Goal: Task Accomplishment & Management: Manage account settings

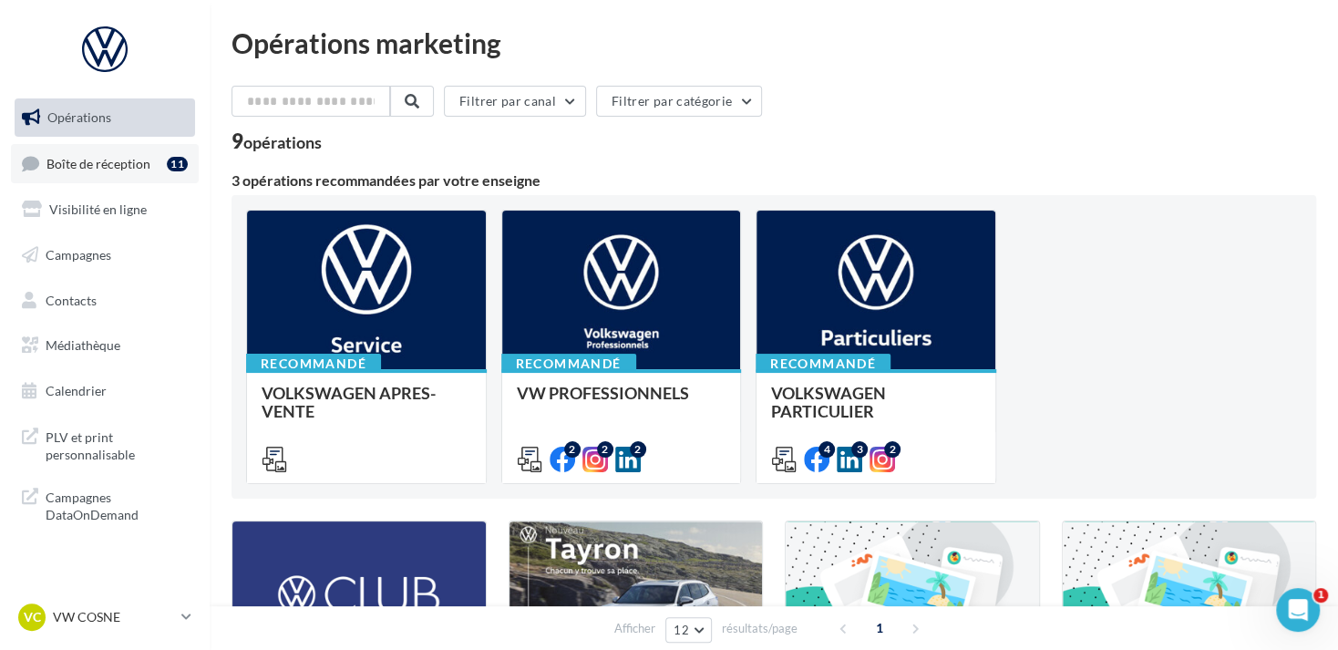
click at [159, 162] on link "Boîte de réception 11" at bounding box center [105, 163] width 188 height 39
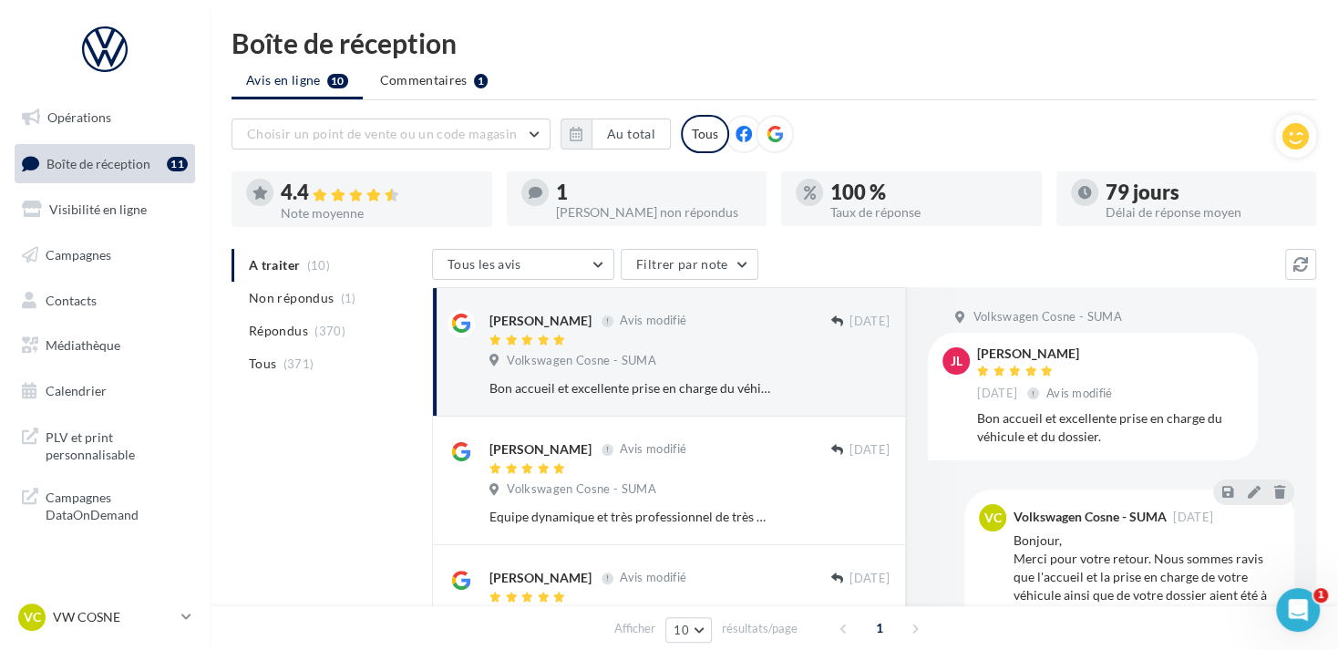
drag, startPoint x: 788, startPoint y: 134, endPoint x: 775, endPoint y: 139, distance: 14.4
click at [786, 134] on div "Choisir un point de vente ou un code magasin 1006581 - Volkswagen Cosne - SUMA …" at bounding box center [752, 134] width 1043 height 38
click at [768, 139] on icon at bounding box center [774, 134] width 16 height 16
click at [577, 145] on button "button" at bounding box center [575, 133] width 31 height 31
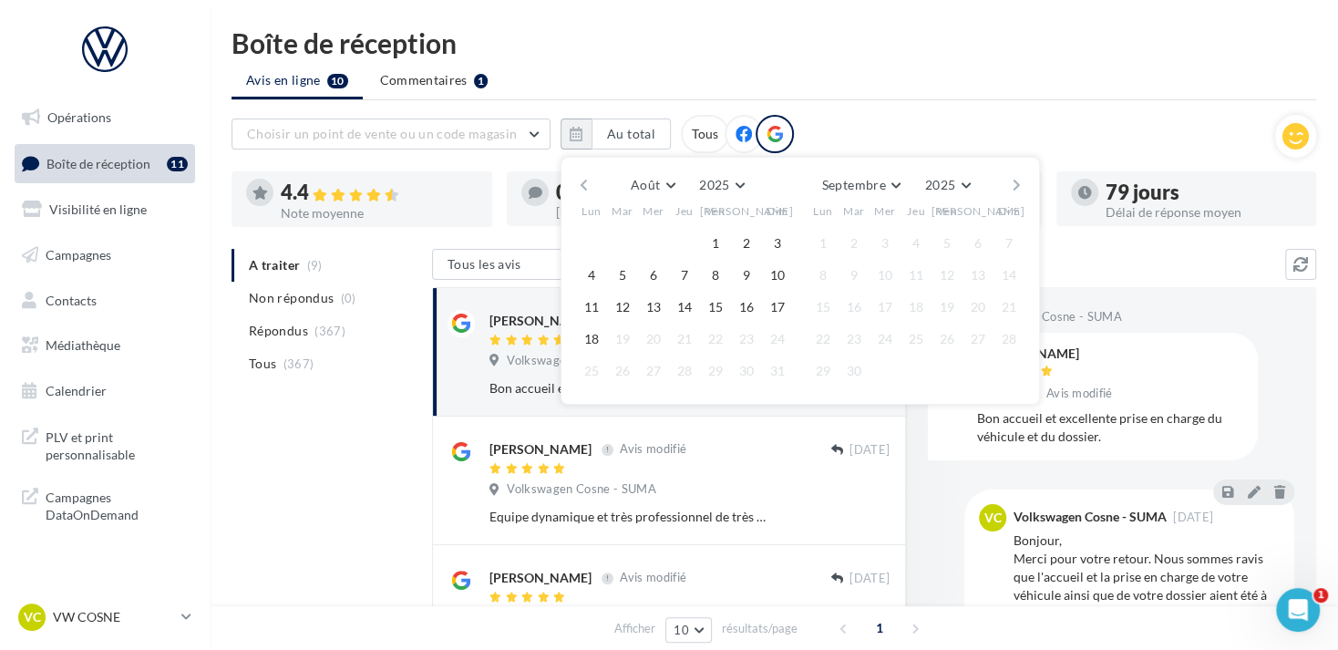
click at [571, 185] on div "Août [PERSON_NAME] Mars Avril Mai Juin Juillet Août Septembre Octobre Novembre …" at bounding box center [799, 281] width 479 height 248
click at [586, 184] on button "button" at bounding box center [583, 185] width 15 height 26
click at [623, 231] on button "1" at bounding box center [622, 243] width 27 height 27
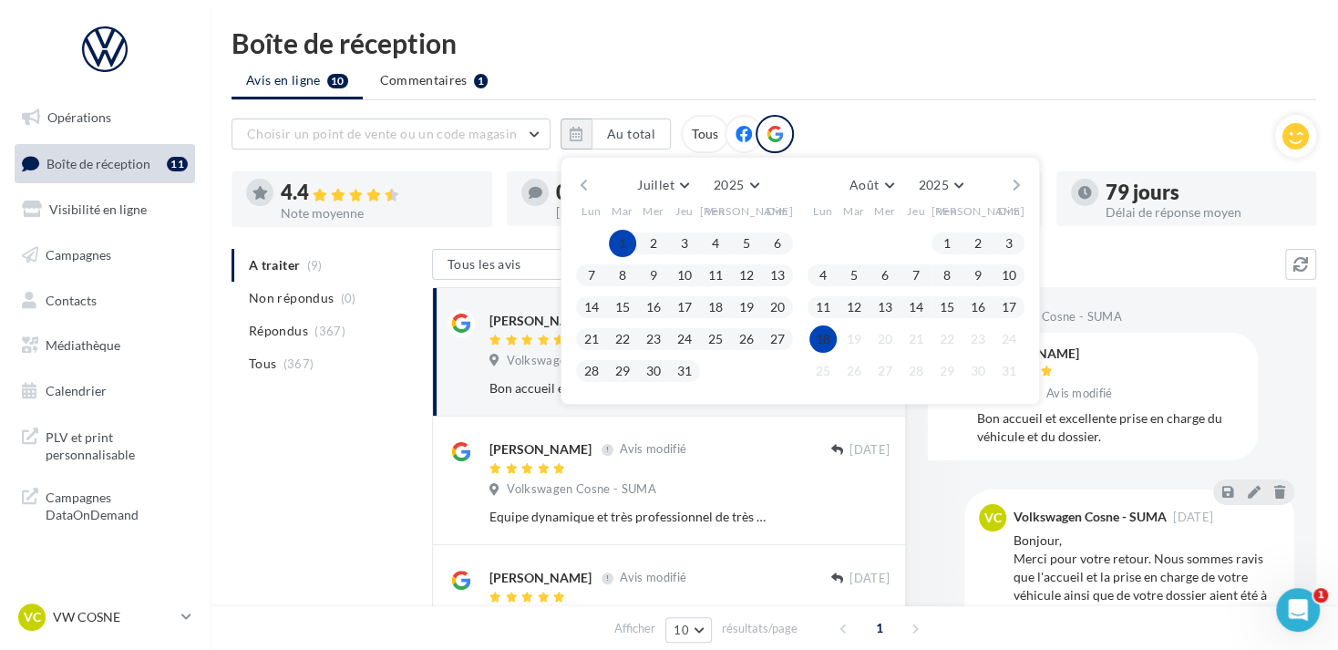
click at [826, 341] on button "18" at bounding box center [822, 338] width 27 height 27
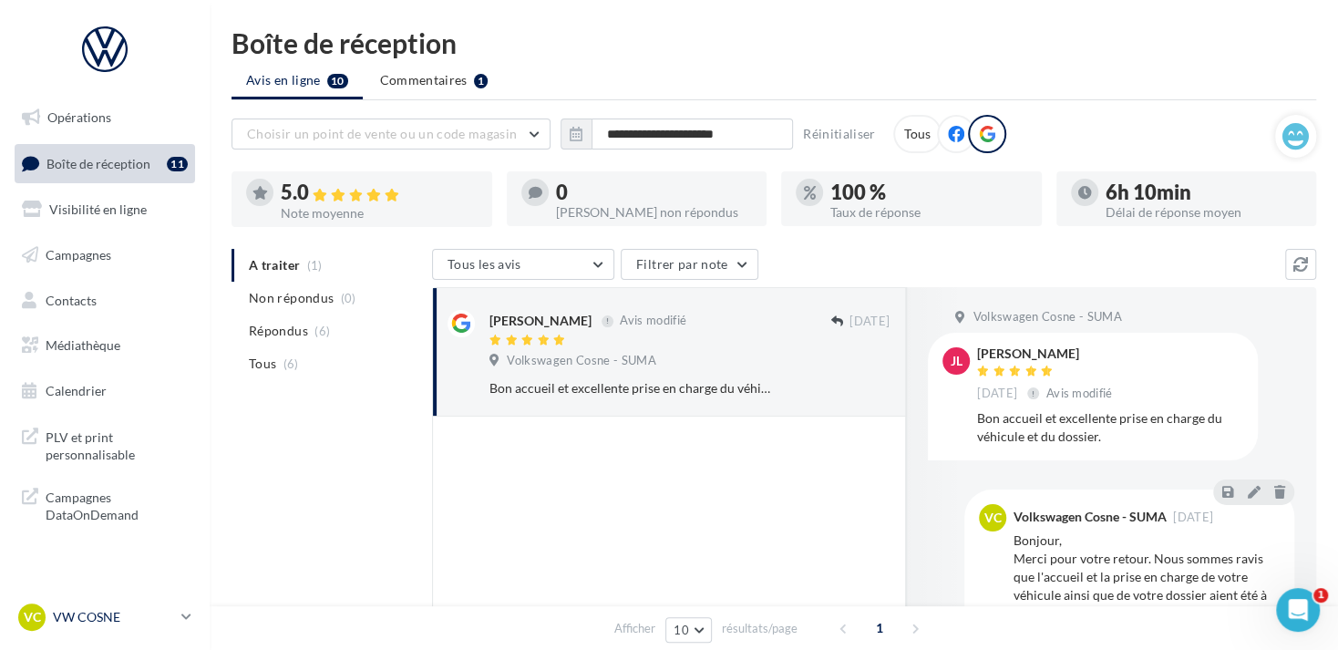
drag, startPoint x: 146, startPoint y: 597, endPoint x: 146, endPoint y: 608, distance: 10.9
click at [146, 606] on nav "Opérations Boîte de réception 11 Visibilité en ligne Campagnes Contacts Médiath…" at bounding box center [105, 325] width 210 height 650
click at [146, 610] on p "VW COSNE" at bounding box center [113, 617] width 121 height 18
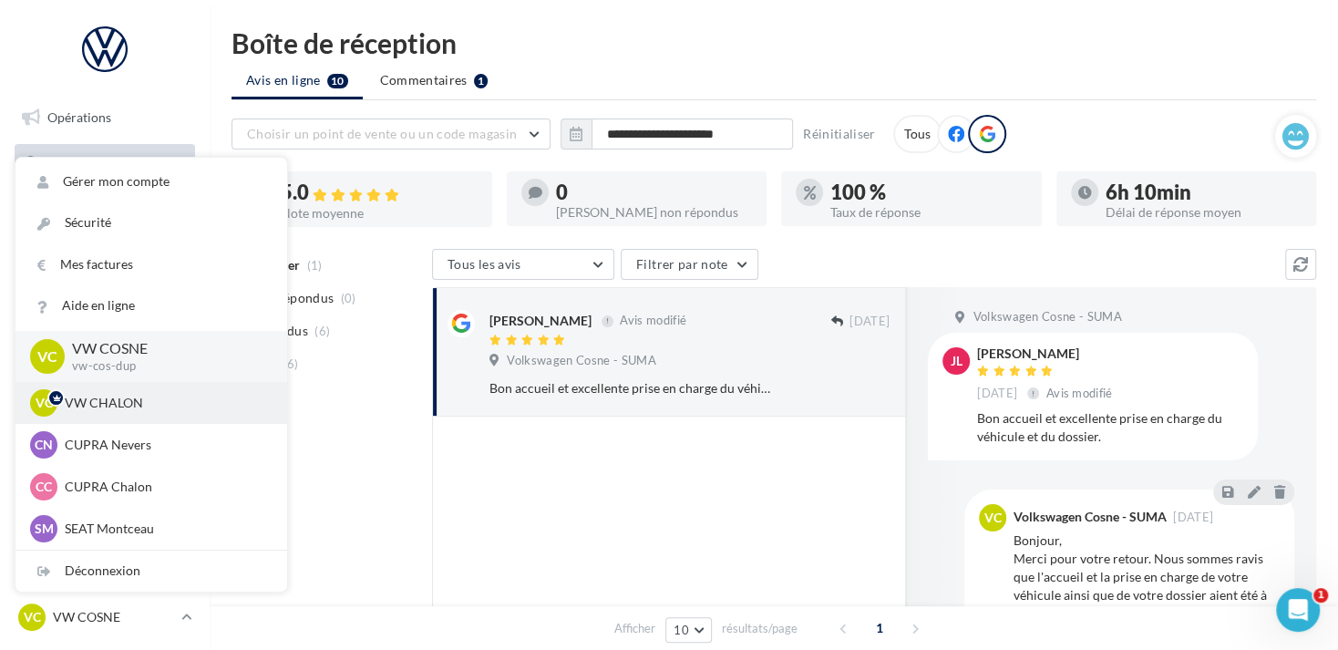
click at [88, 414] on div "VC VW CHALON vw-cha-dup" at bounding box center [151, 402] width 242 height 27
